Goal: Transaction & Acquisition: Purchase product/service

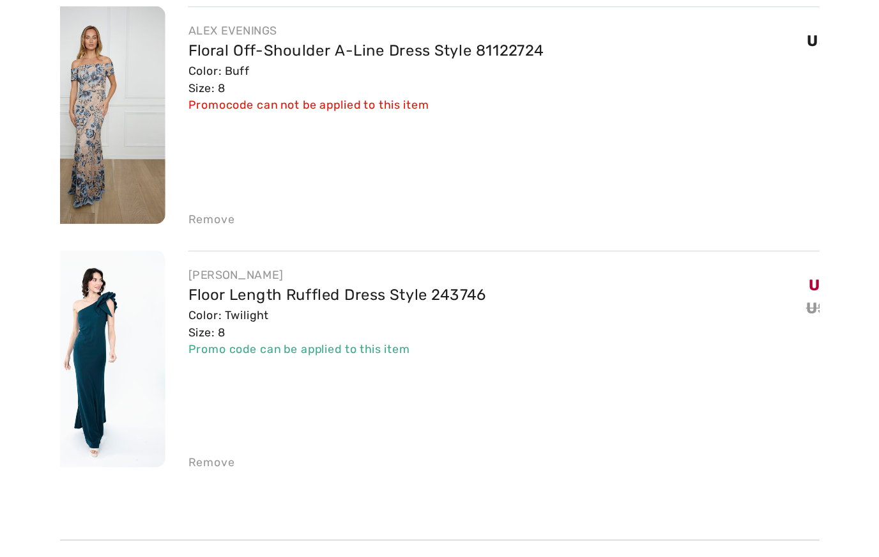
scroll to position [94, 0]
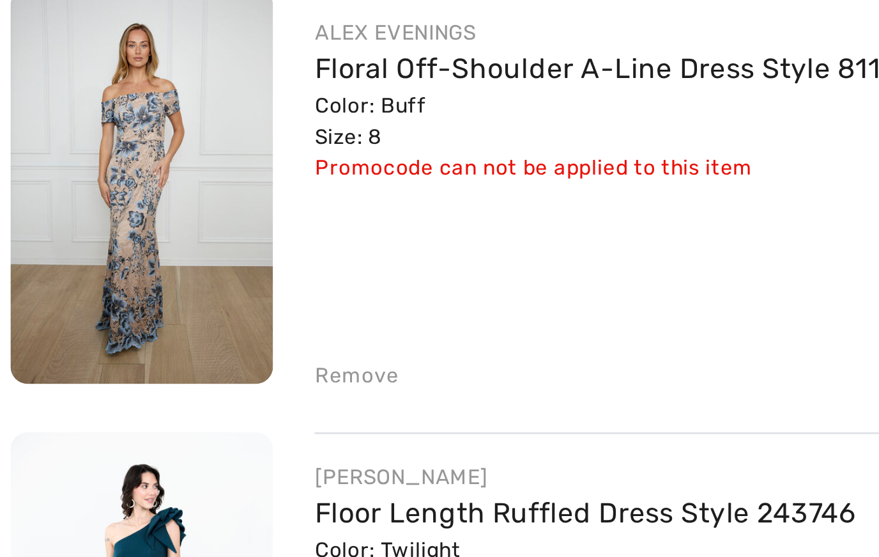
click at [129, 374] on div "Remove" at bounding box center [135, 380] width 31 height 12
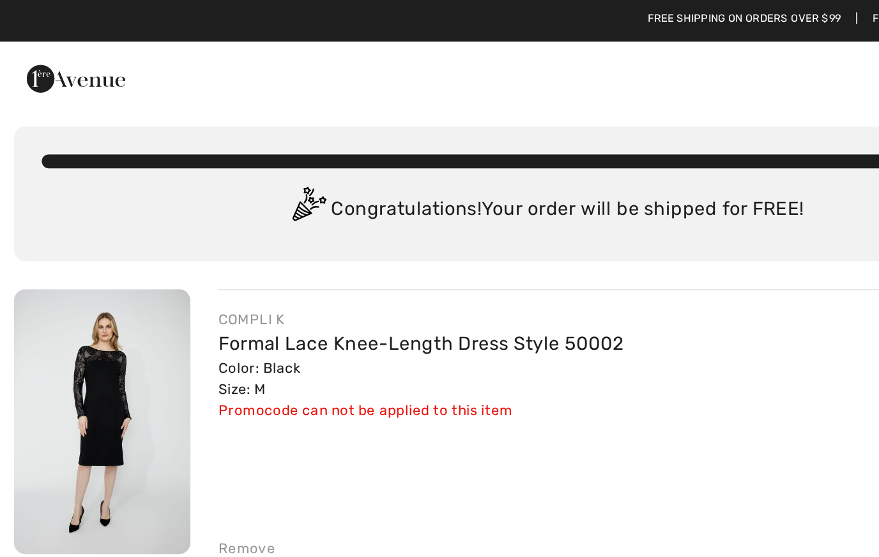
scroll to position [0, 0]
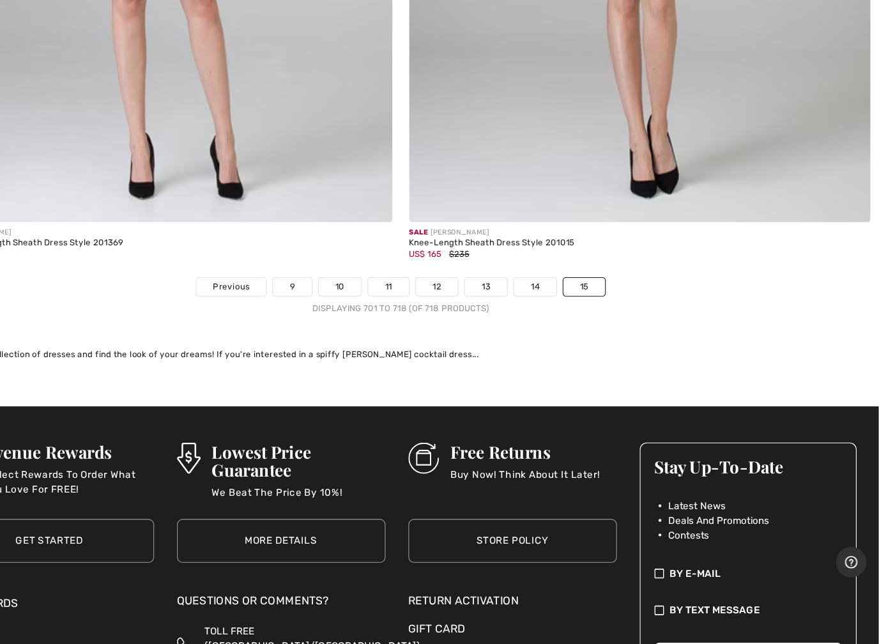
scroll to position [6240, 0]
click at [322, 307] on link "9" at bounding box center [339, 315] width 35 height 17
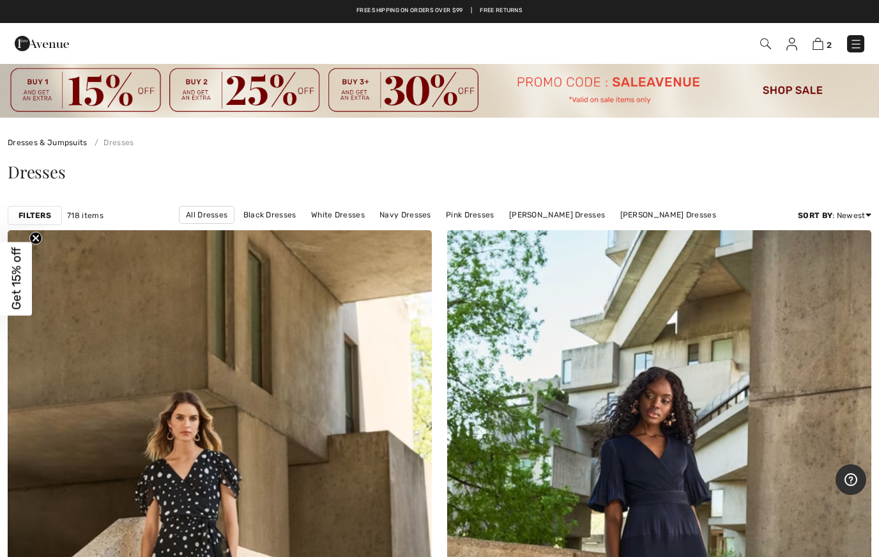
click at [806, 42] on span "2" at bounding box center [621, 43] width 488 height 17
click at [815, 43] on img at bounding box center [818, 44] width 11 height 12
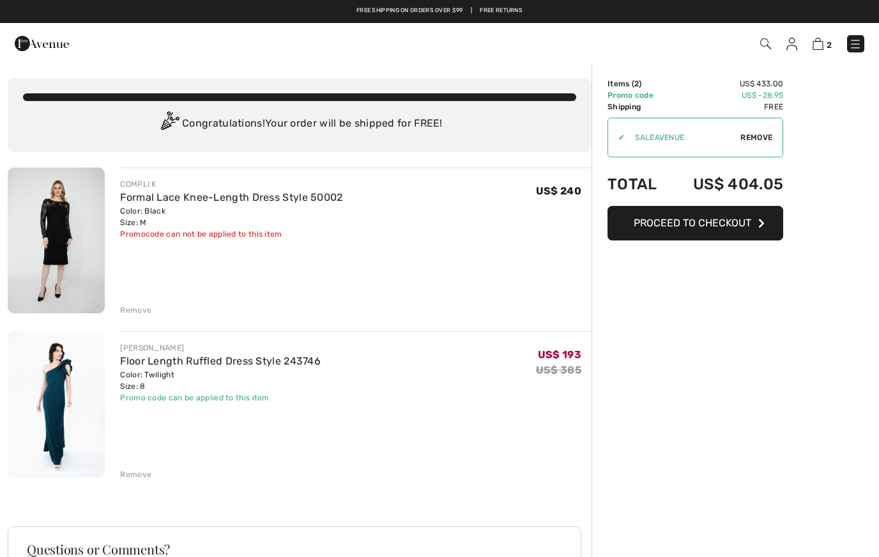
checkbox input "true"
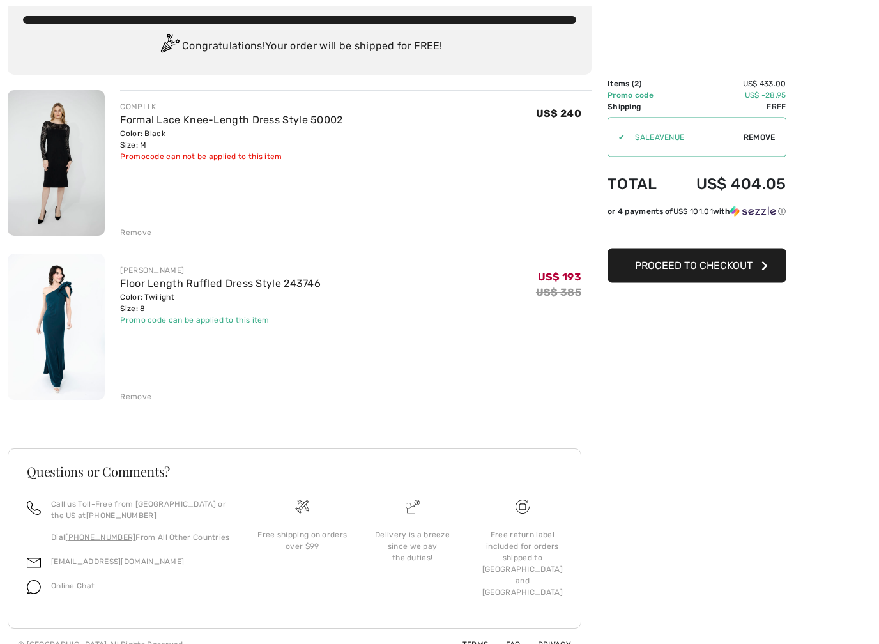
scroll to position [79, 0]
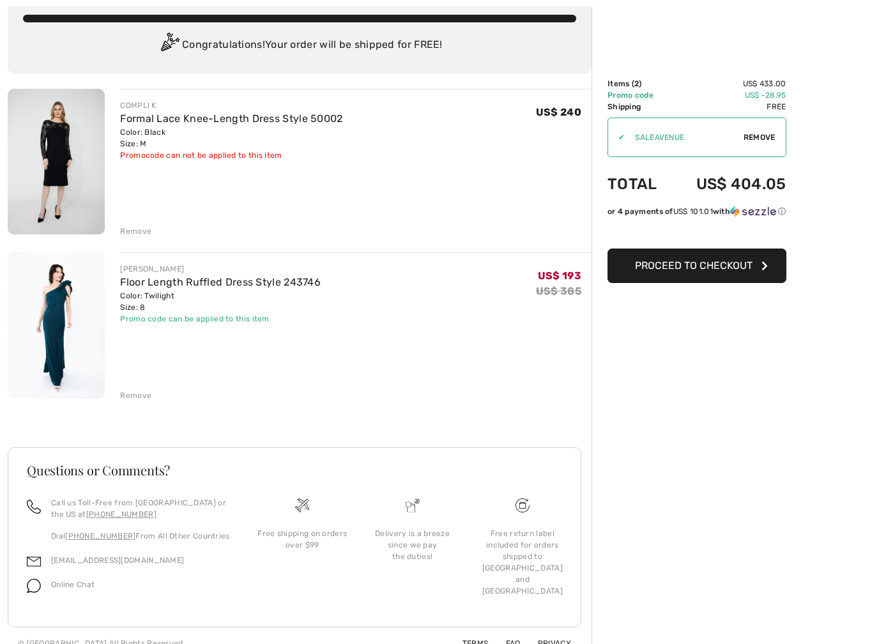
click at [658, 266] on span "Proceed to Checkout" at bounding box center [694, 265] width 118 height 12
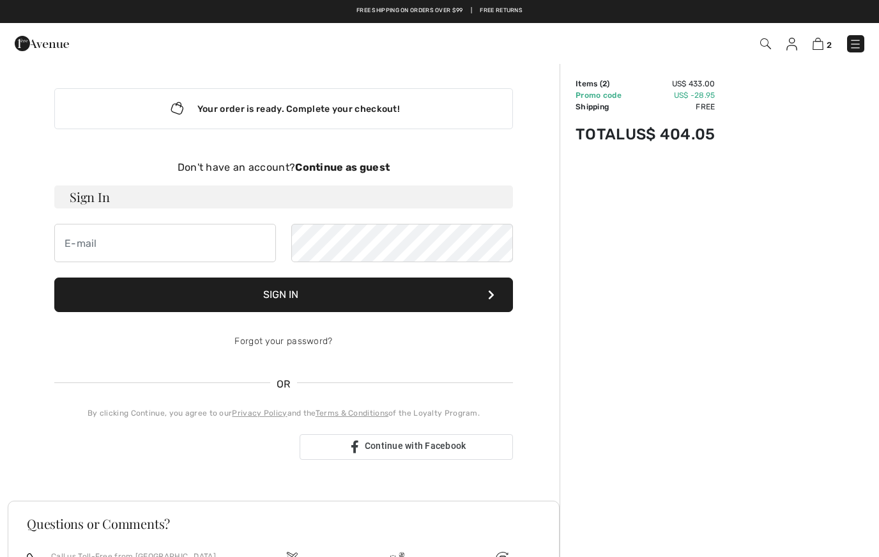
click at [343, 166] on strong "Continue as guest" at bounding box center [342, 167] width 95 height 12
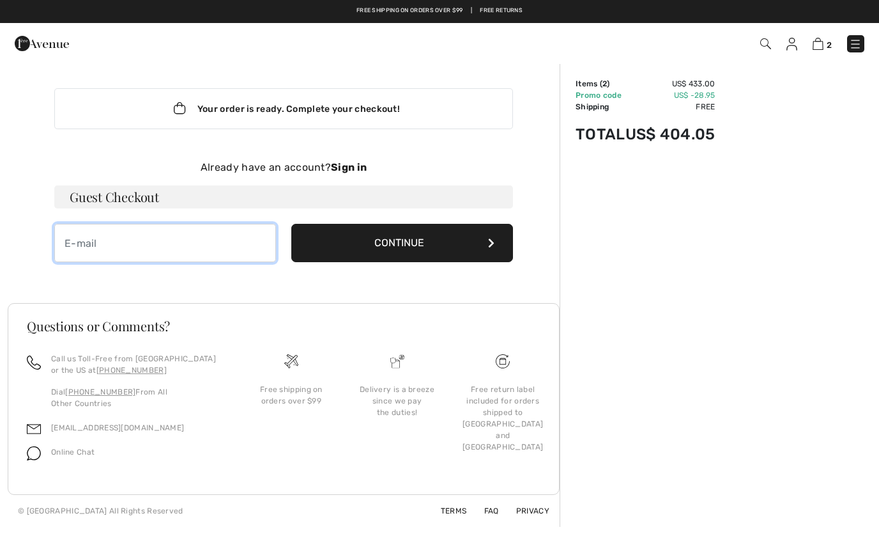
click at [82, 249] on input "email" at bounding box center [165, 243] width 222 height 38
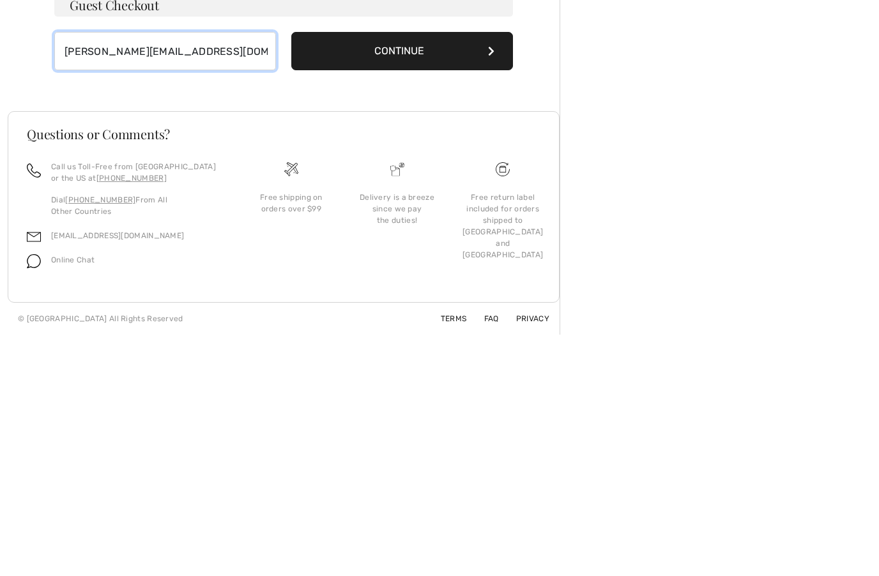
type input "judy@judyferrero.com"
click at [471, 224] on button "Continue" at bounding box center [402, 243] width 222 height 38
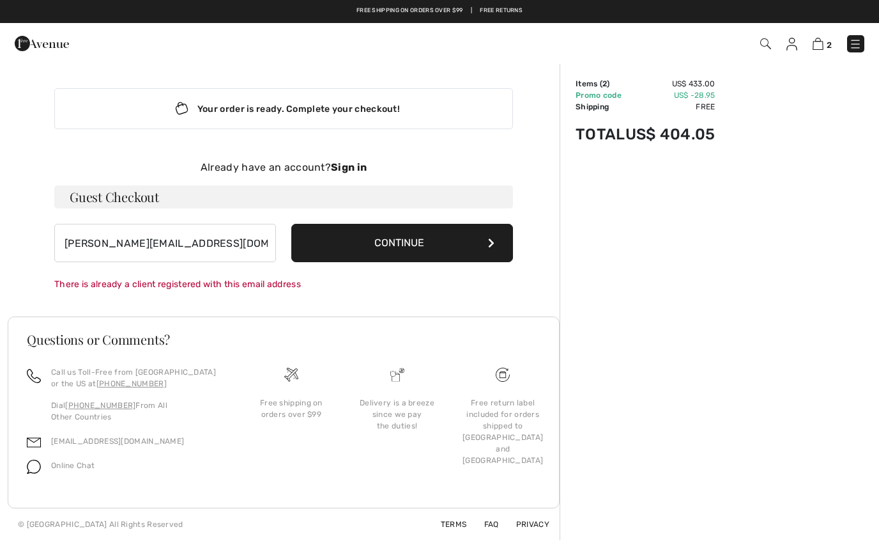
click at [348, 171] on strong "Sign in" at bounding box center [349, 167] width 36 height 12
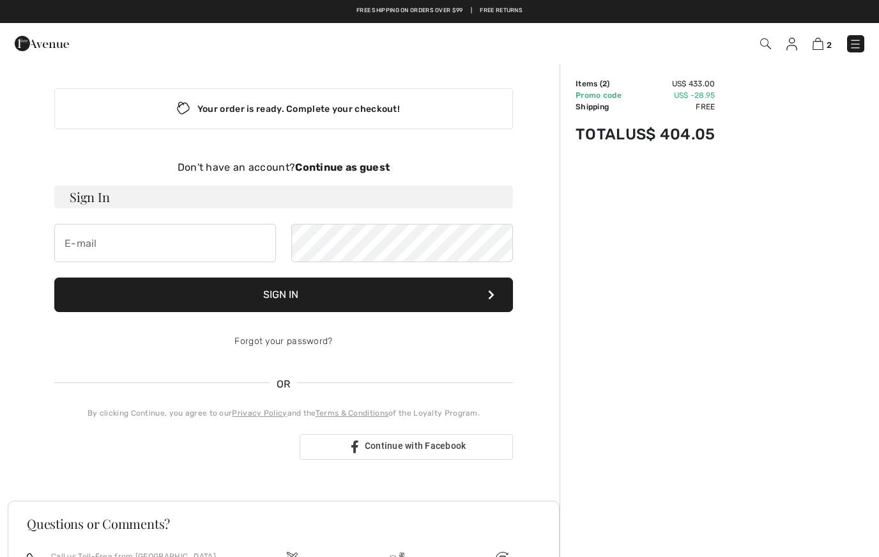
click at [101, 194] on h3 "Sign In" at bounding box center [283, 196] width 459 height 23
click at [81, 248] on input "email" at bounding box center [165, 243] width 222 height 38
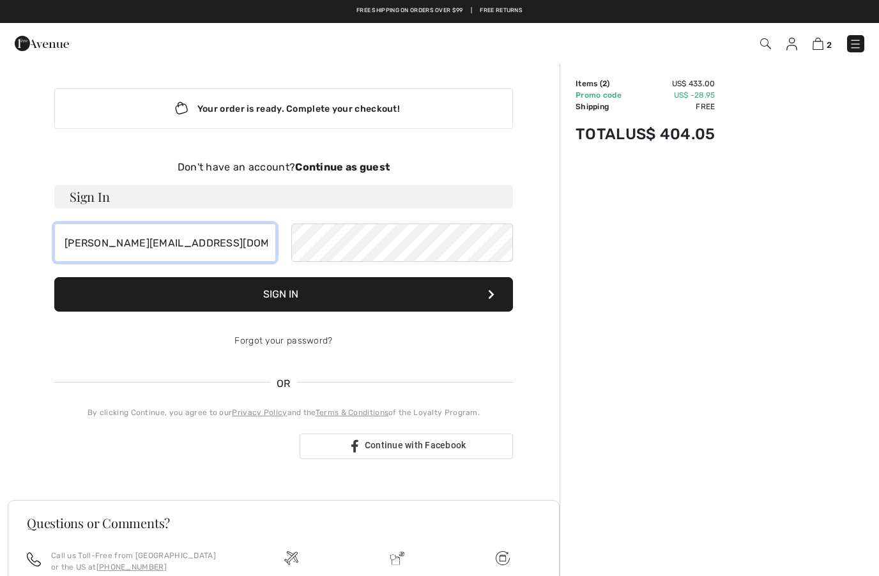
type input "Judy@judyferrero.com"
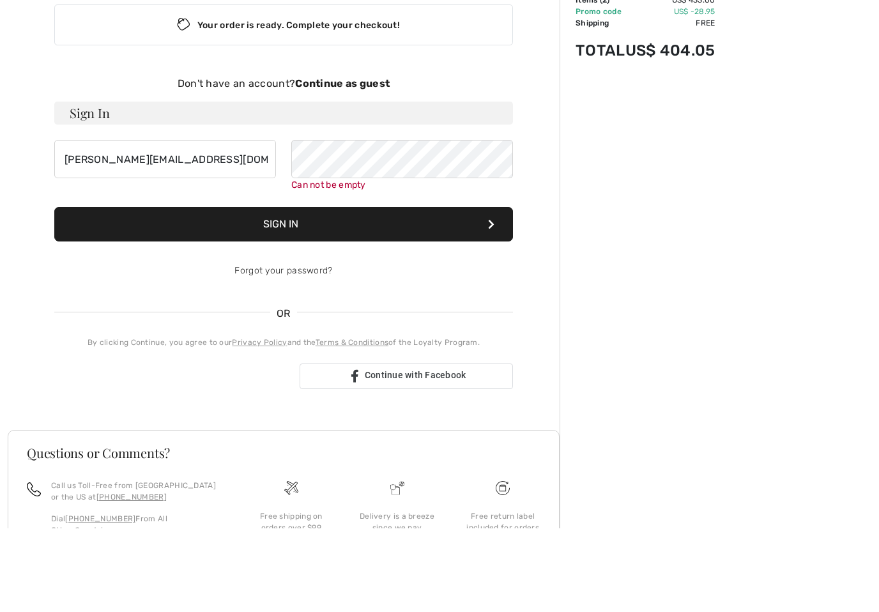
click at [270, 291] on button "Sign In" at bounding box center [283, 308] width 459 height 35
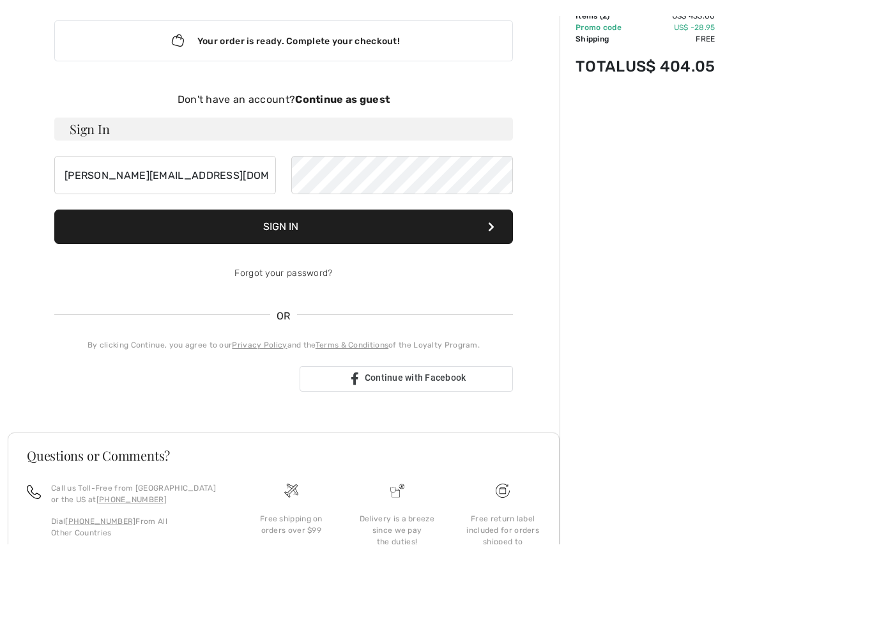
scroll to position [80, 0]
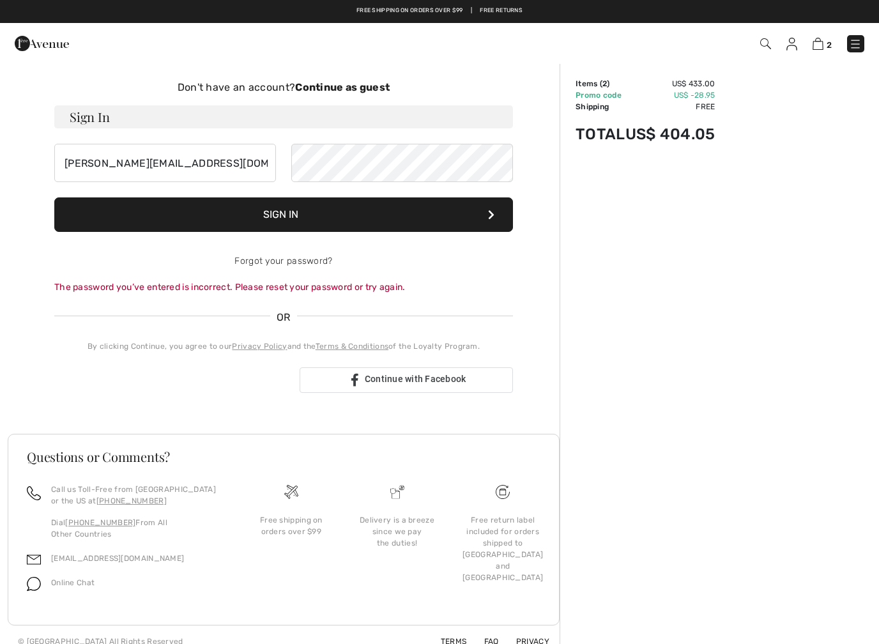
click at [266, 259] on link "Forgot your password?" at bounding box center [284, 261] width 98 height 11
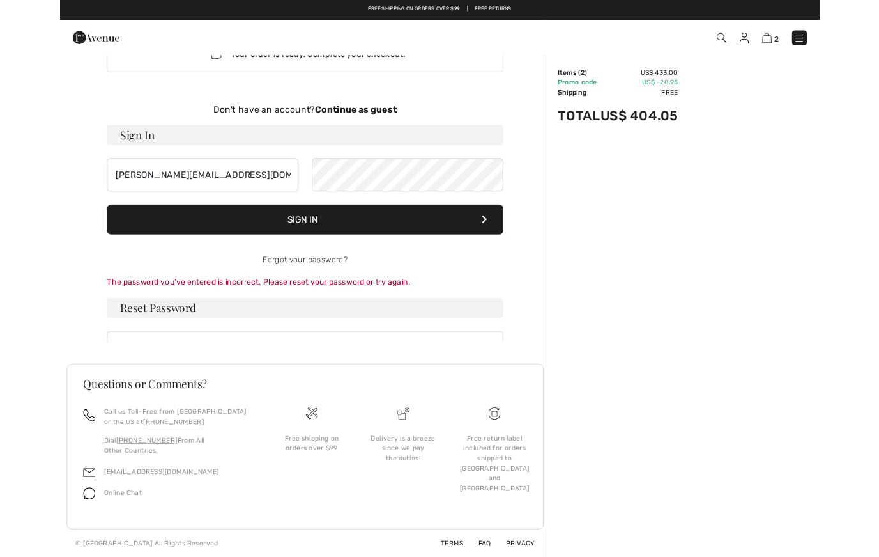
scroll to position [0, 0]
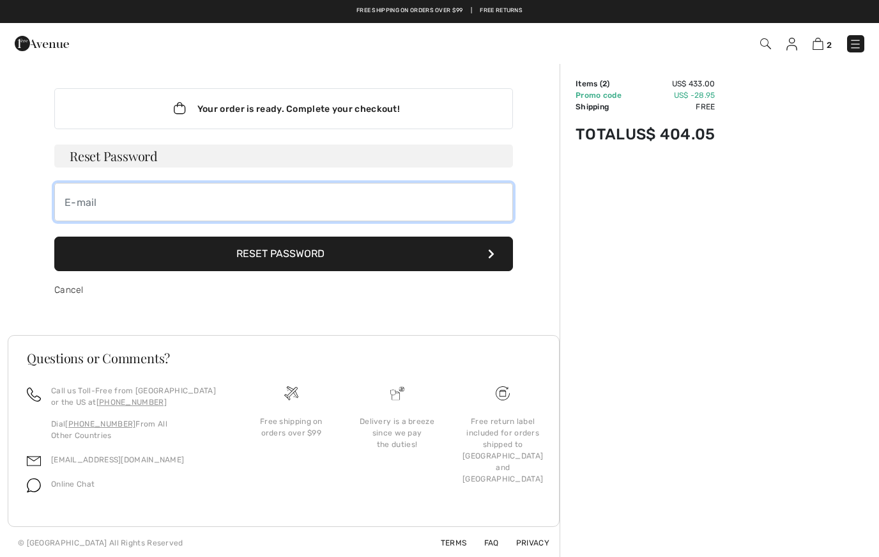
click at [79, 210] on input "email" at bounding box center [283, 202] width 459 height 38
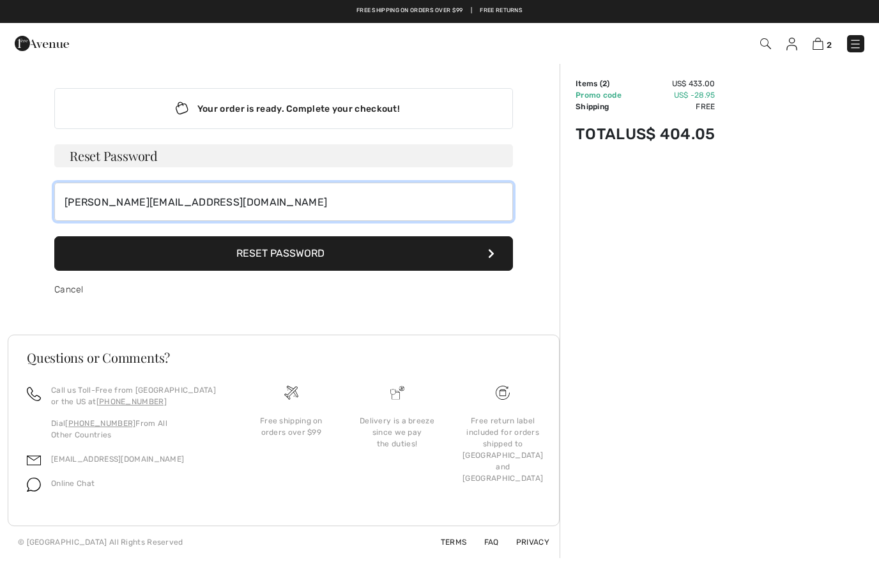
type input "judy@judyferrero.com"
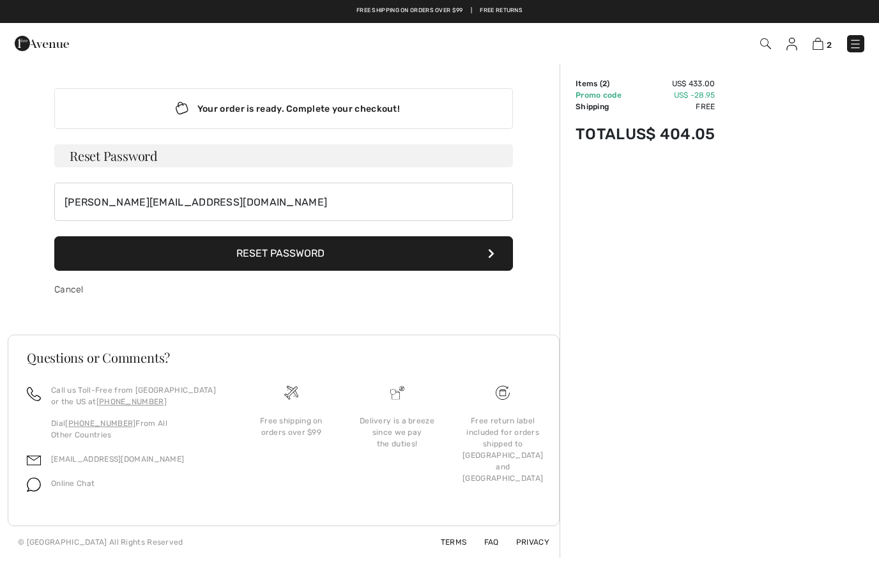
click at [254, 259] on button "Reset Password" at bounding box center [283, 253] width 459 height 35
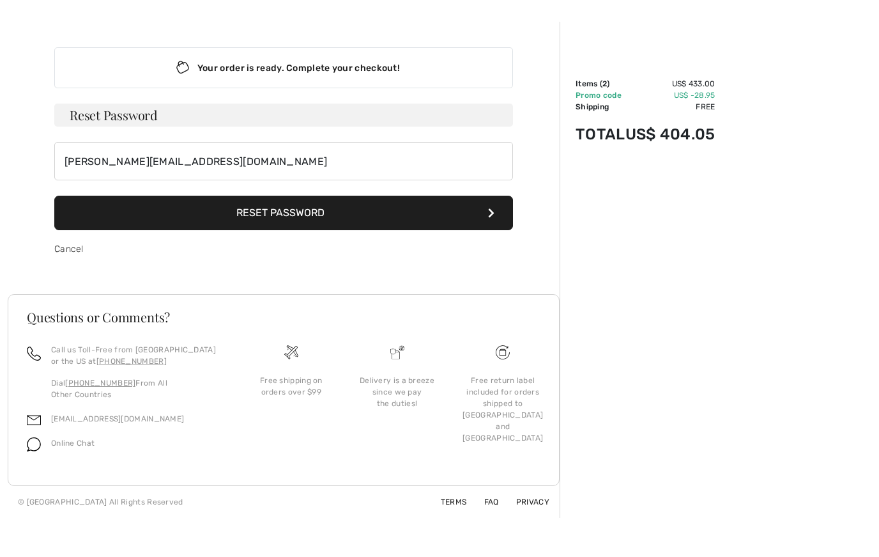
scroll to position [43, 0]
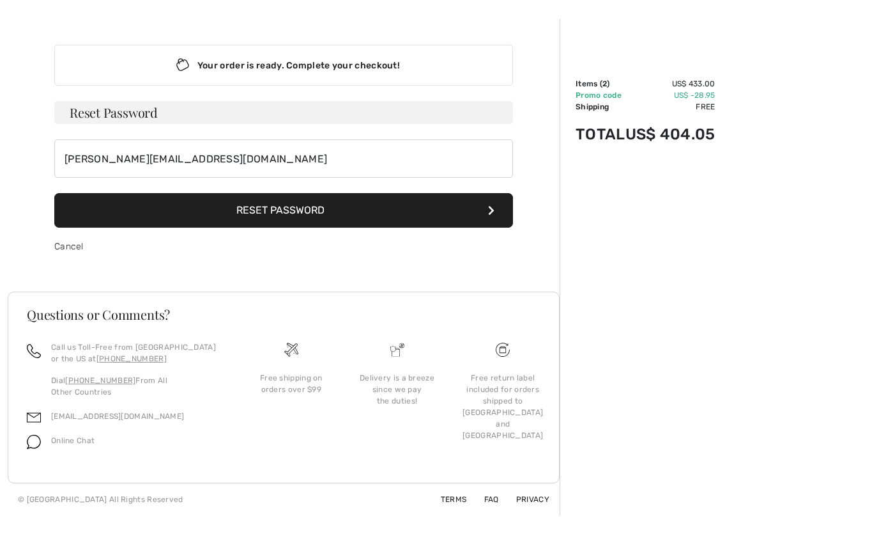
click at [251, 212] on button "Reset Password" at bounding box center [283, 210] width 459 height 35
click at [252, 219] on button "Reset Password" at bounding box center [283, 210] width 459 height 35
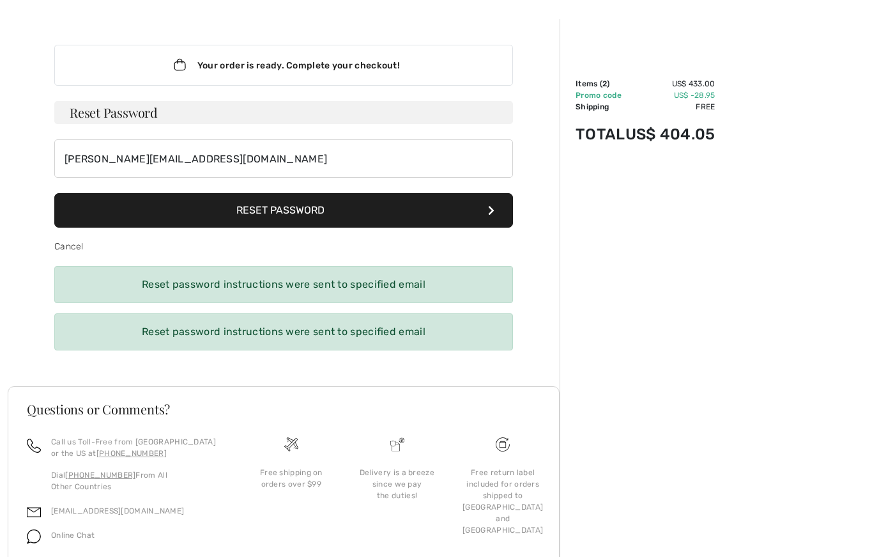
click at [488, 213] on button "Reset Password" at bounding box center [283, 210] width 459 height 35
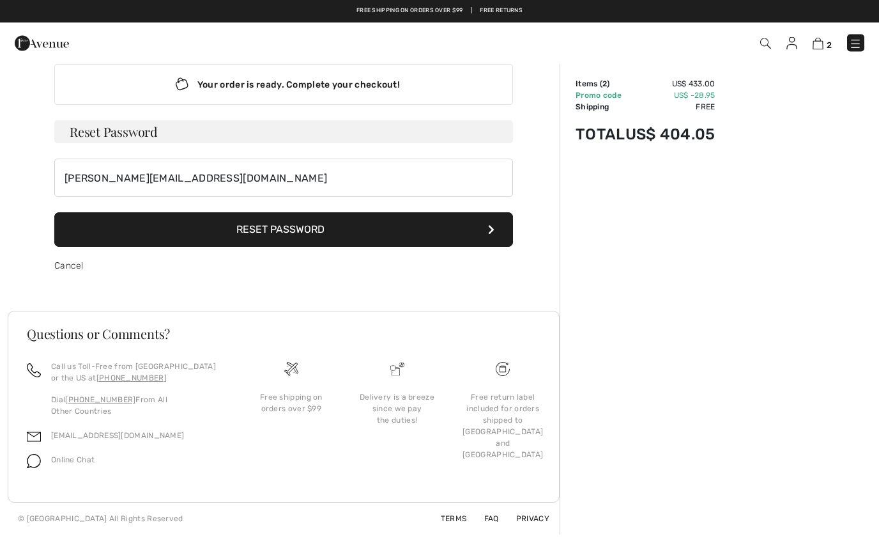
scroll to position [0, 0]
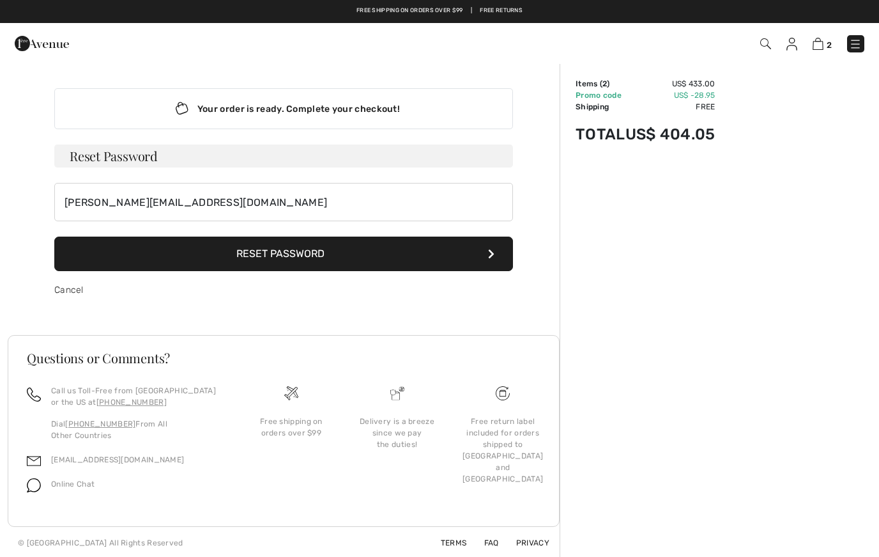
click at [504, 266] on button "Reset Password" at bounding box center [283, 253] width 459 height 35
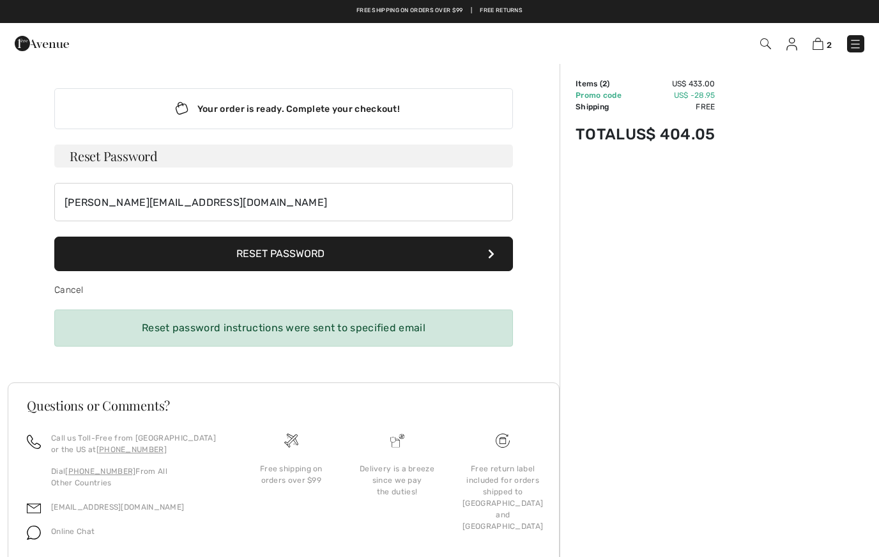
click at [505, 264] on button "Reset Password" at bounding box center [283, 253] width 459 height 35
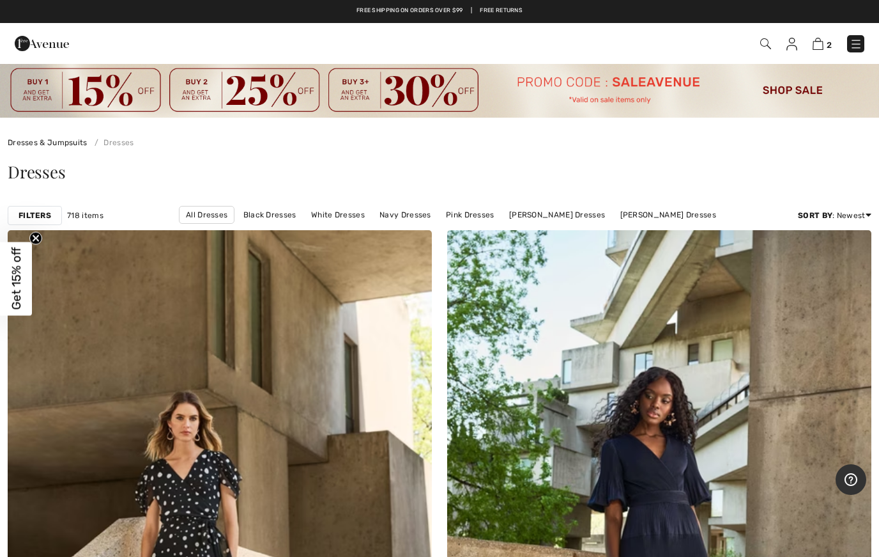
click at [816, 49] on img at bounding box center [818, 44] width 11 height 12
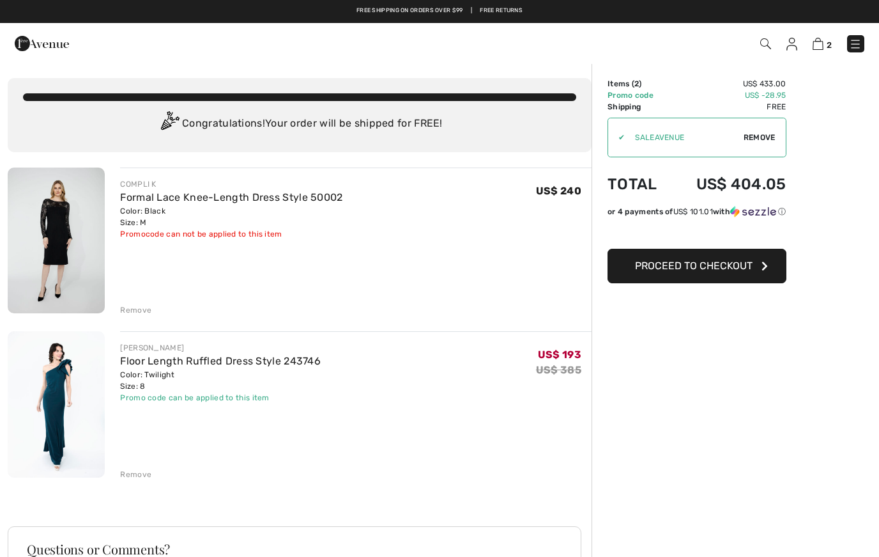
click at [760, 267] on button "Proceed to Checkout" at bounding box center [697, 266] width 179 height 35
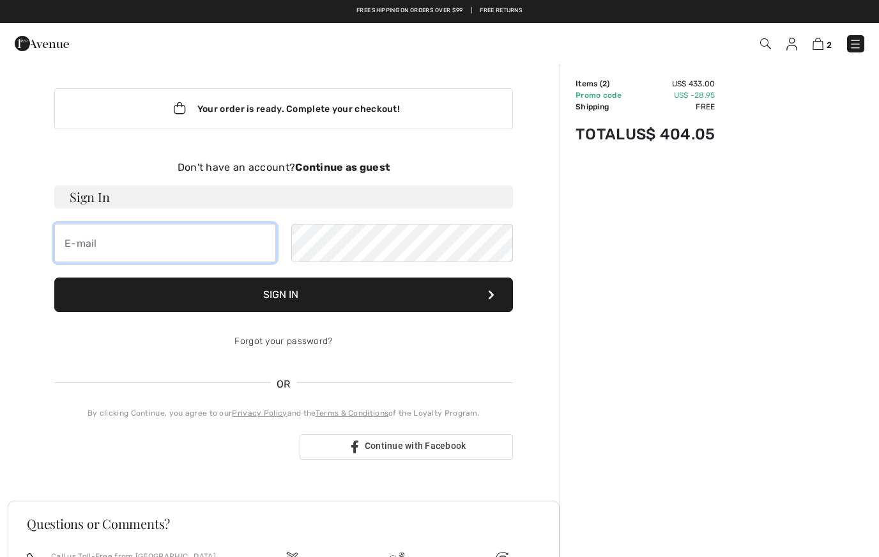
click at [84, 248] on input "email" at bounding box center [165, 243] width 222 height 38
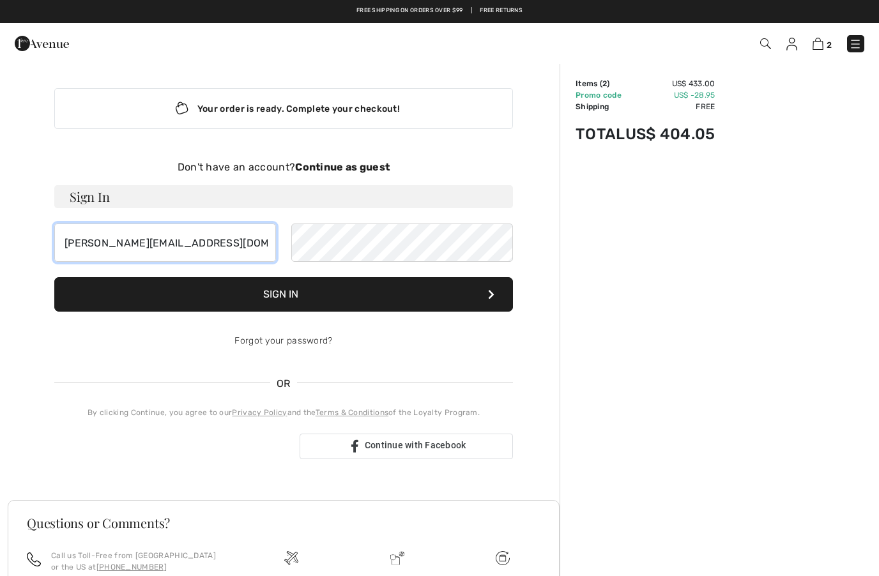
type input "judy@judyferrero.com"
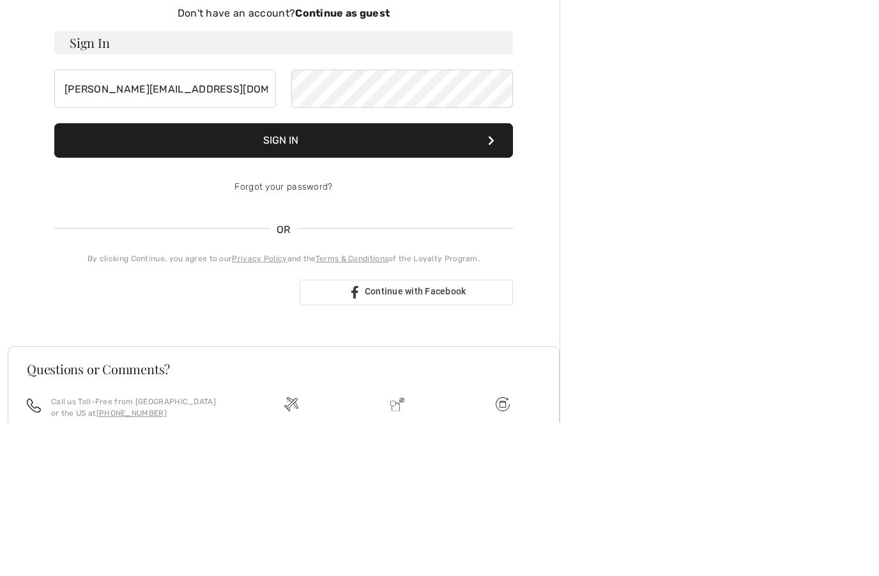
click at [282, 277] on button "Sign In" at bounding box center [283, 294] width 459 height 35
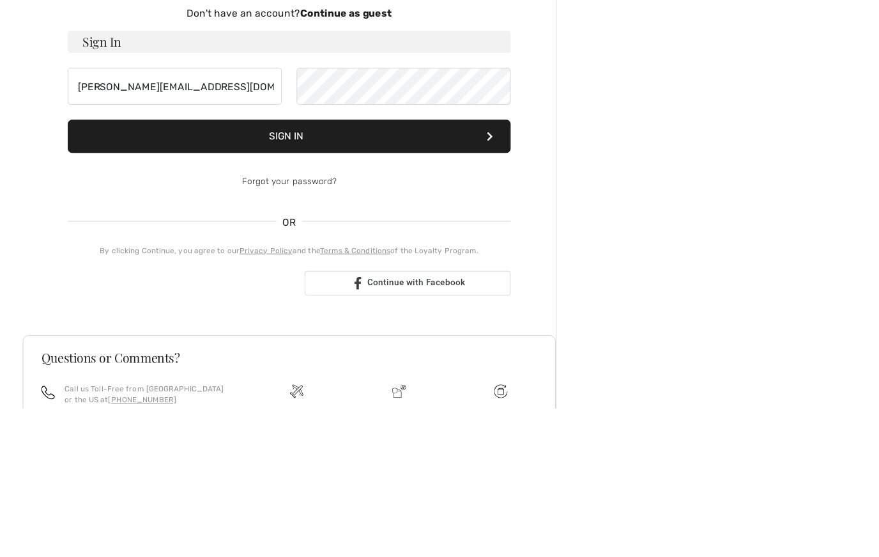
scroll to position [153, 0]
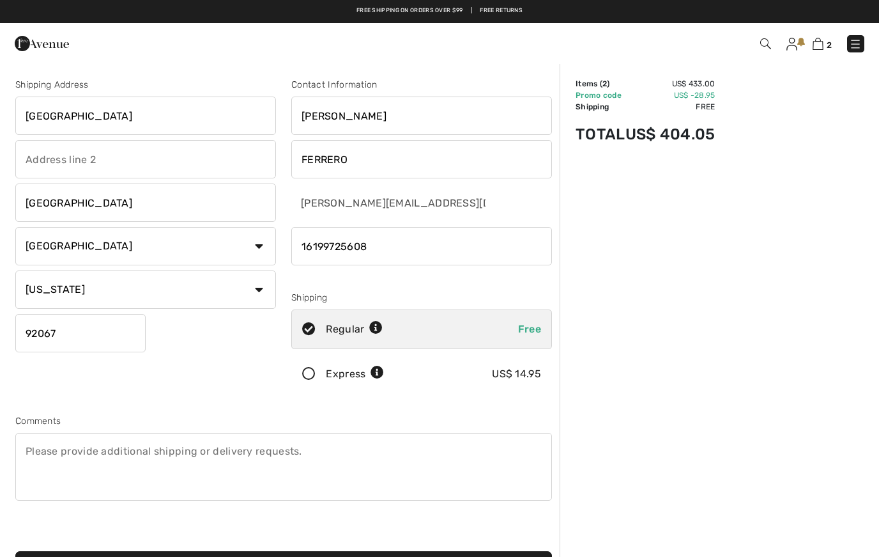
click at [162, 119] on input "[GEOGRAPHIC_DATA]" at bounding box center [145, 115] width 261 height 38
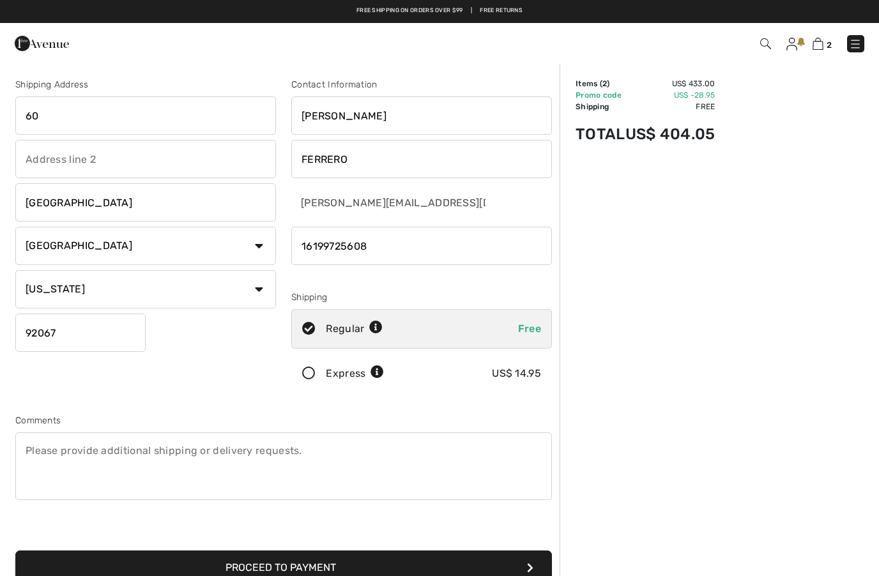
type input "6"
type input "5867 Saratoga Corte"
click at [33, 169] on input "text" at bounding box center [145, 159] width 261 height 38
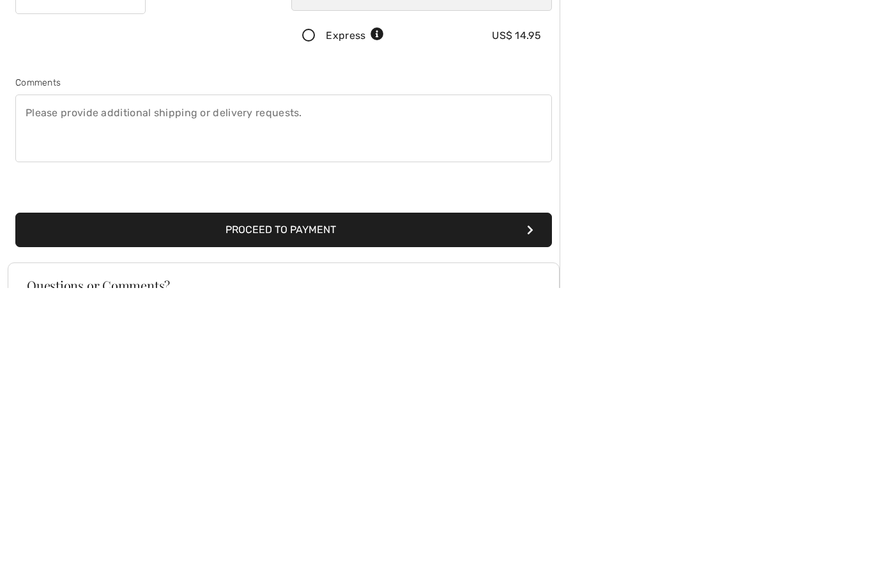
scroll to position [61, 0]
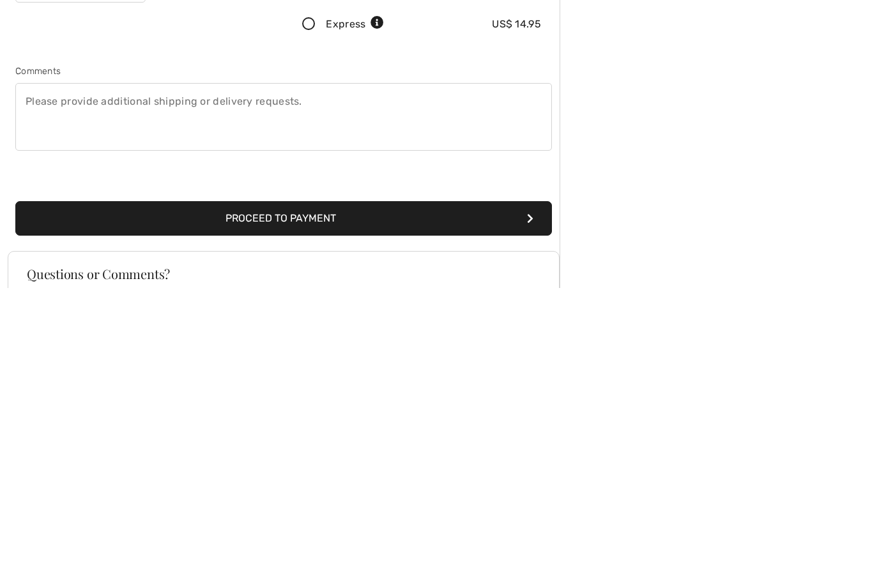
type input "#675744"
click at [36, 371] on textarea at bounding box center [283, 405] width 537 height 68
type textarea "If mailed PO Box 675744 If shipped 5867 Saratoga Corte Rancho Santa Fe, ca 92067"
click at [268, 490] on button "Proceed to Payment" at bounding box center [283, 507] width 537 height 35
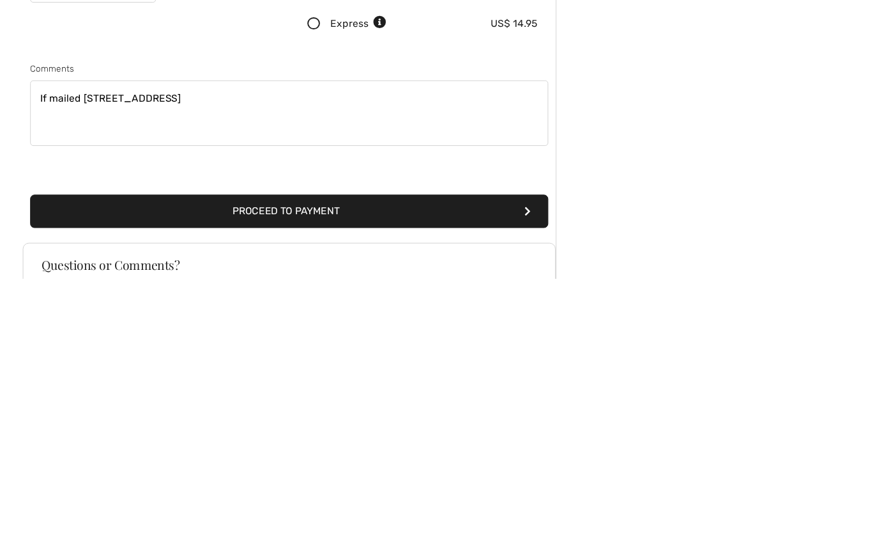
scroll to position [268, 0]
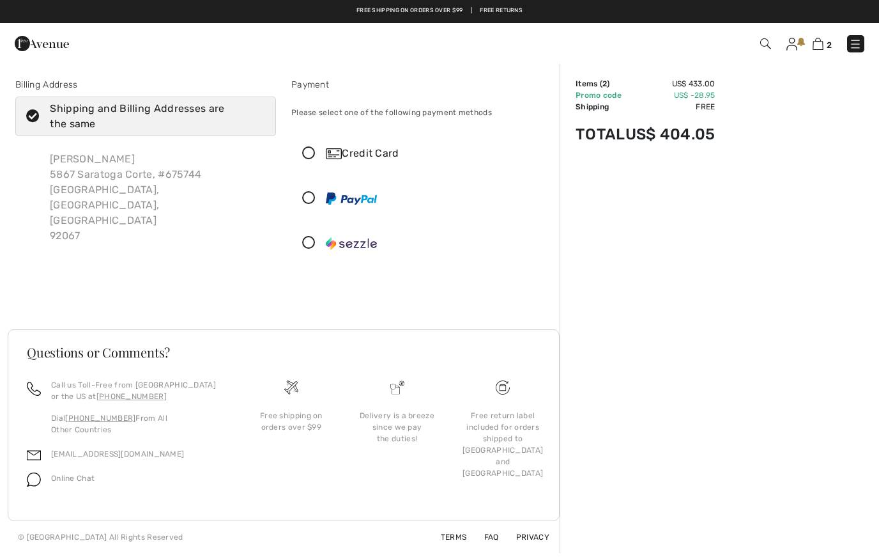
click at [30, 114] on icon at bounding box center [33, 116] width 34 height 13
click at [257, 114] on input "Shipping and Billing Addresses are the same" at bounding box center [261, 116] width 8 height 38
checkbox input "false"
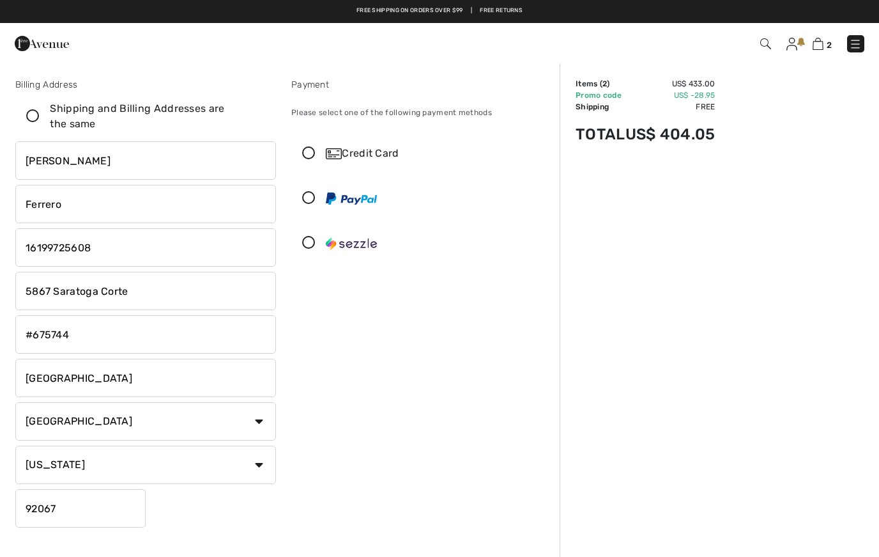
click at [133, 291] on input "5867 Saratoga Corte" at bounding box center [145, 291] width 261 height 38
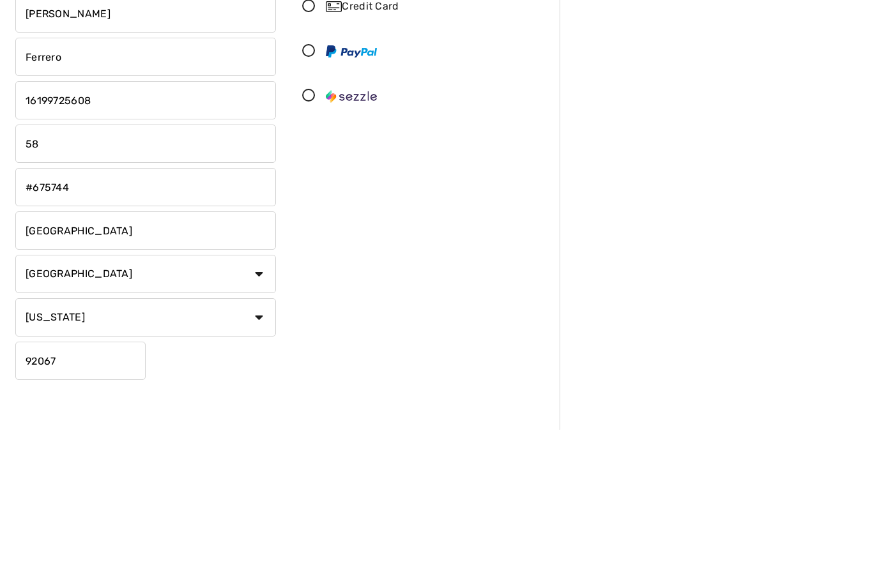
type input "5"
click at [70, 315] on input "#675744" at bounding box center [145, 334] width 261 height 38
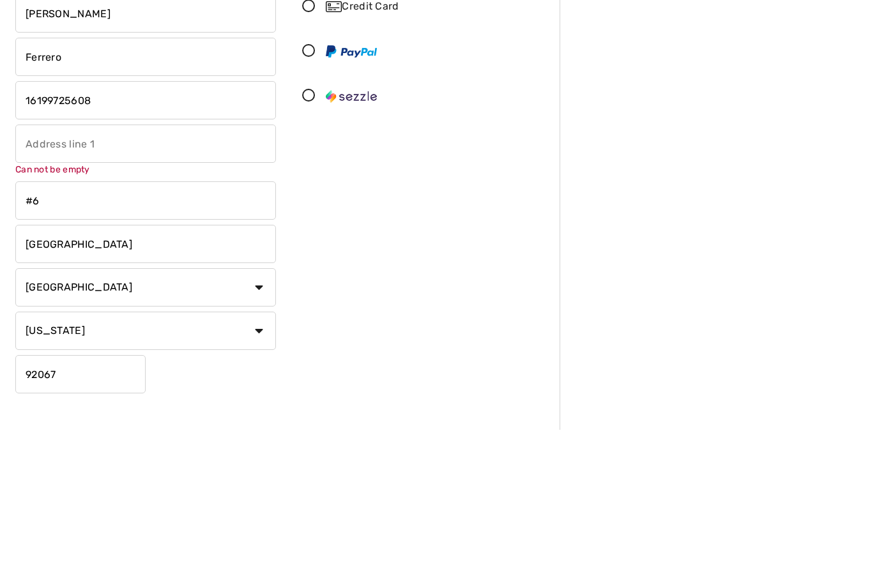
type input "#"
click at [42, 272] on input "text" at bounding box center [145, 291] width 261 height 38
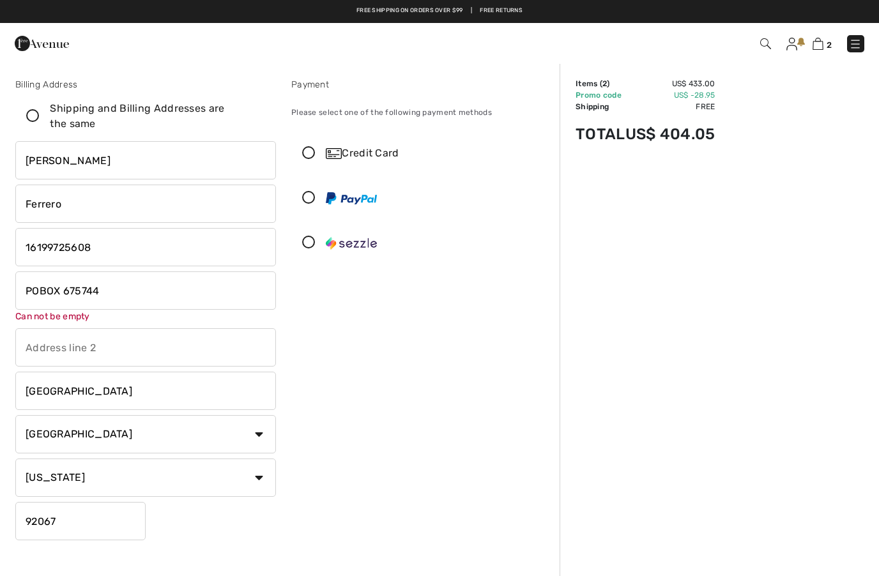
type input "POBOX 675744"
click at [304, 155] on icon at bounding box center [309, 153] width 34 height 13
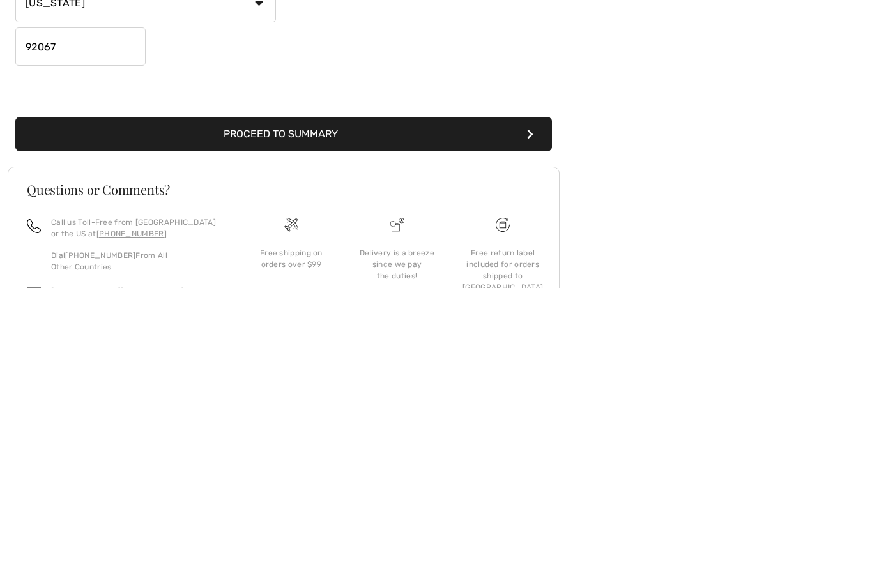
scroll to position [174, 0]
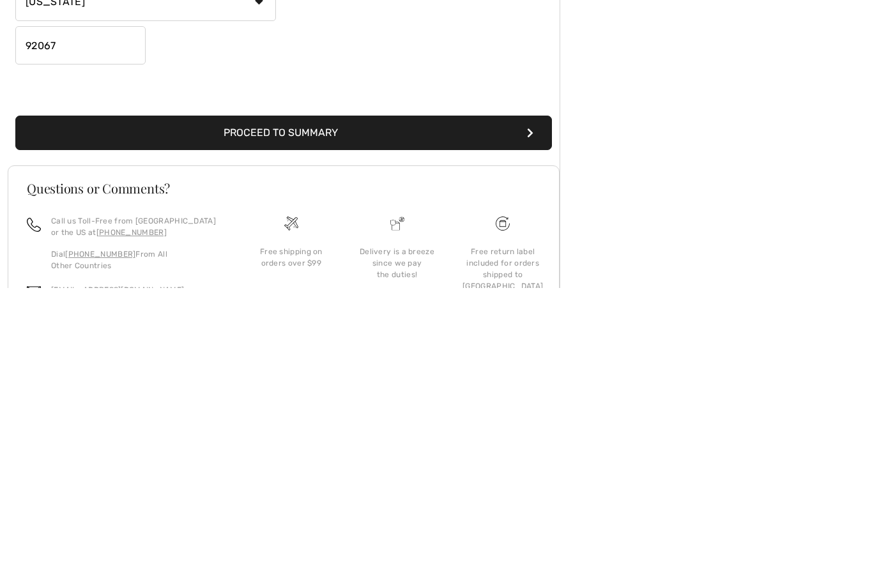
click at [270, 404] on button "Proceed to Summary" at bounding box center [283, 421] width 537 height 35
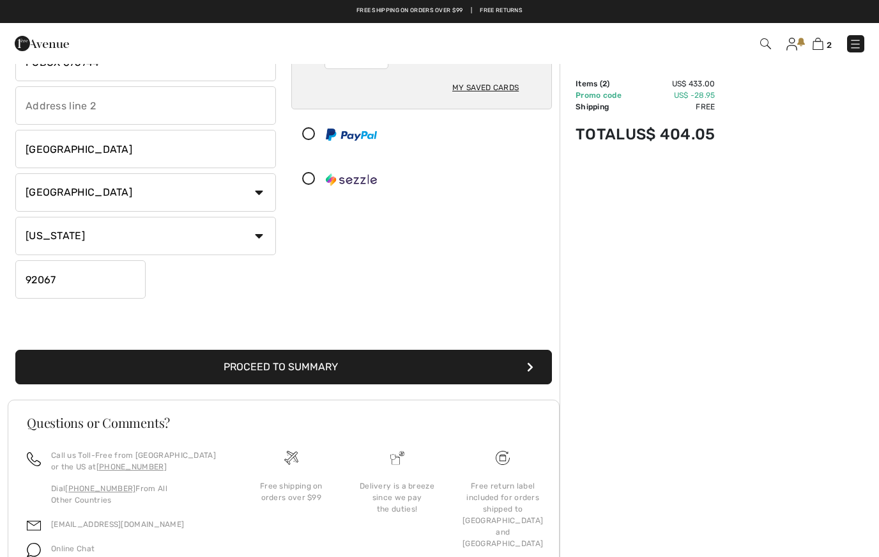
scroll to position [205, 0]
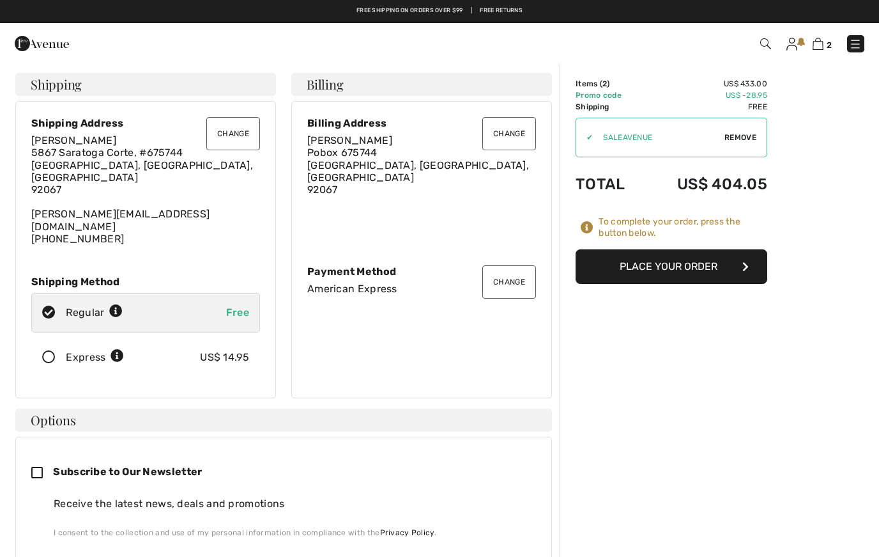
click at [656, 266] on button "Place Your Order" at bounding box center [672, 266] width 192 height 35
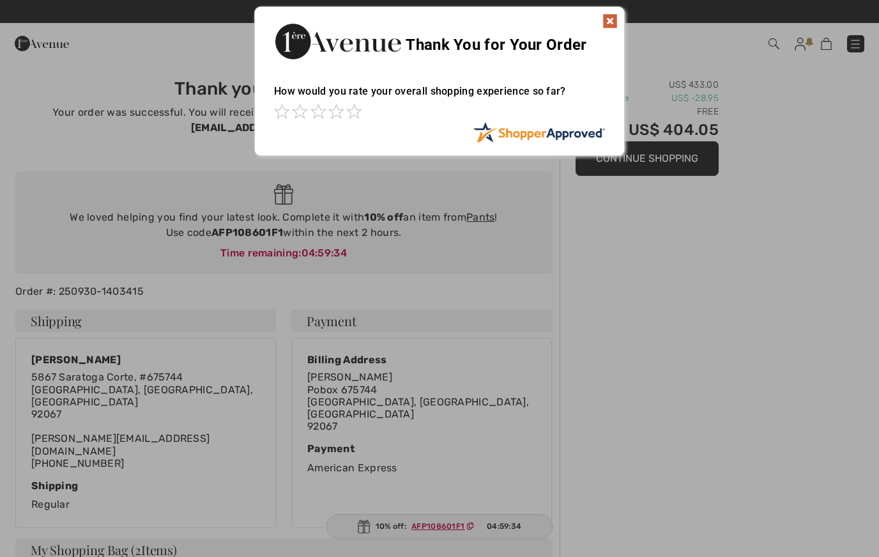
click at [613, 23] on img at bounding box center [610, 20] width 15 height 15
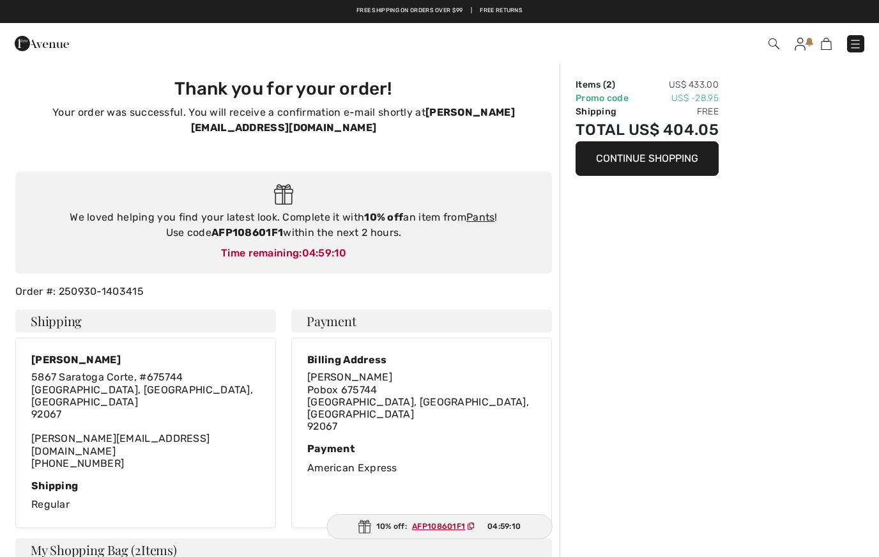
click at [239, 226] on strong "AFP108601F1" at bounding box center [248, 232] width 72 height 12
click at [235, 226] on strong "AFP108601F1" at bounding box center [248, 232] width 72 height 12
click at [232, 226] on strong "AFP108601F1" at bounding box center [248, 232] width 72 height 12
click at [249, 226] on strong "AFP108601F1" at bounding box center [248, 232] width 72 height 12
click at [247, 226] on strong "AFP108601F1" at bounding box center [248, 232] width 72 height 12
